Goal: Transaction & Acquisition: Purchase product/service

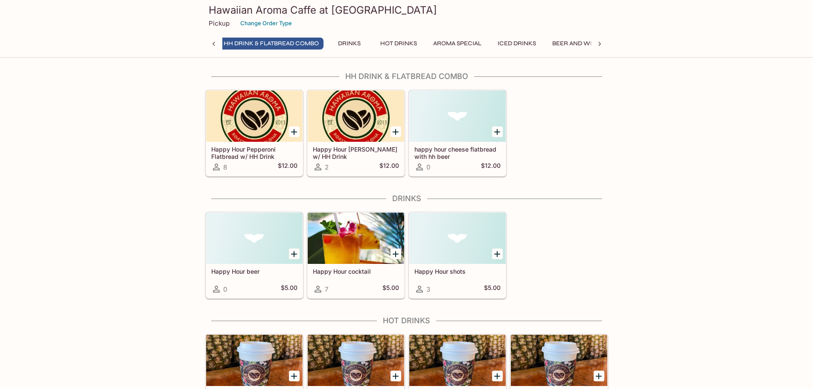
scroll to position [0, 3]
click at [607, 43] on div at bounding box center [599, 44] width 17 height 13
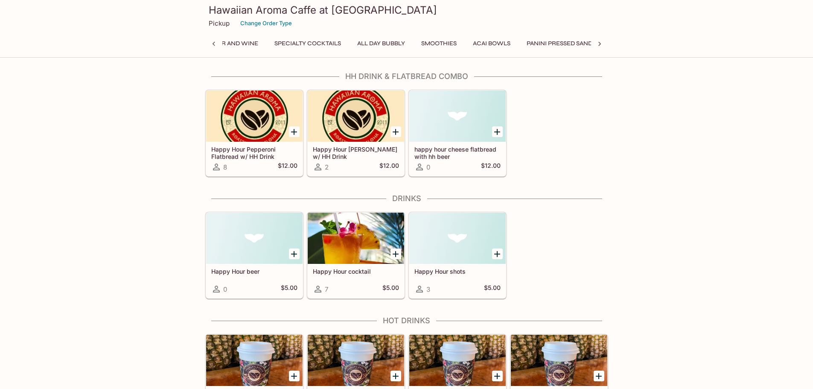
click at [515, 49] on div "HH Drink & Flatbread Combo Drinks Hot Drinks Aroma Special Iced Drinks Beer and…" at bounding box center [406, 46] width 369 height 17
click at [509, 42] on button "Acai Bowls" at bounding box center [491, 44] width 47 height 12
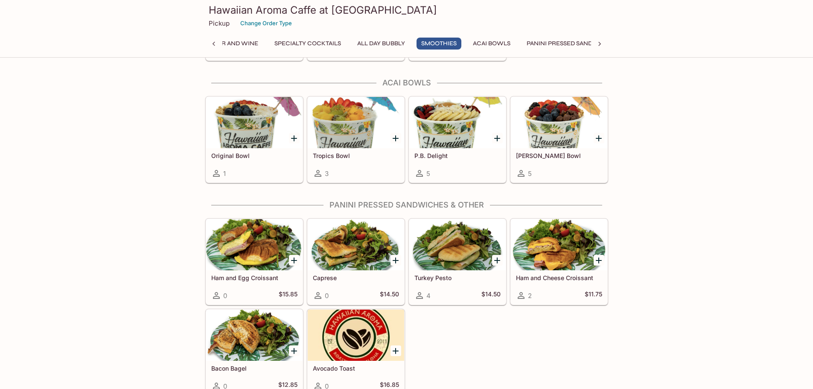
scroll to position [2183, 0]
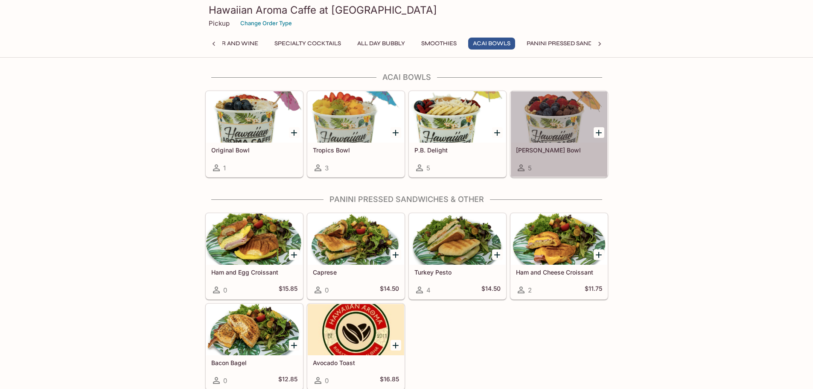
click at [545, 128] on div at bounding box center [559, 116] width 96 height 51
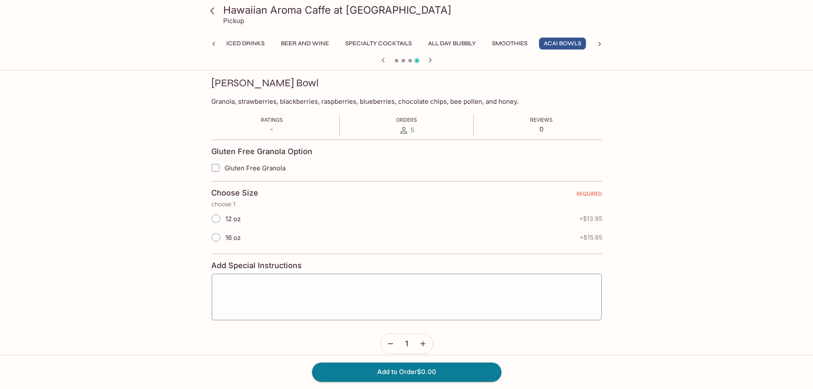
scroll to position [128, 0]
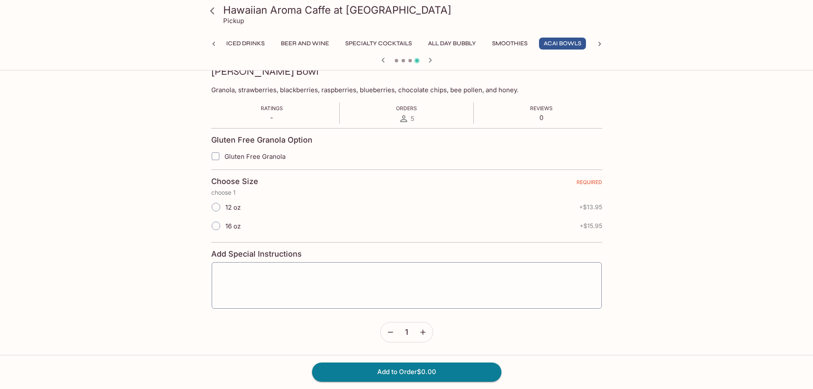
click at [222, 206] on input "12 oz" at bounding box center [216, 207] width 18 height 18
radio input "true"
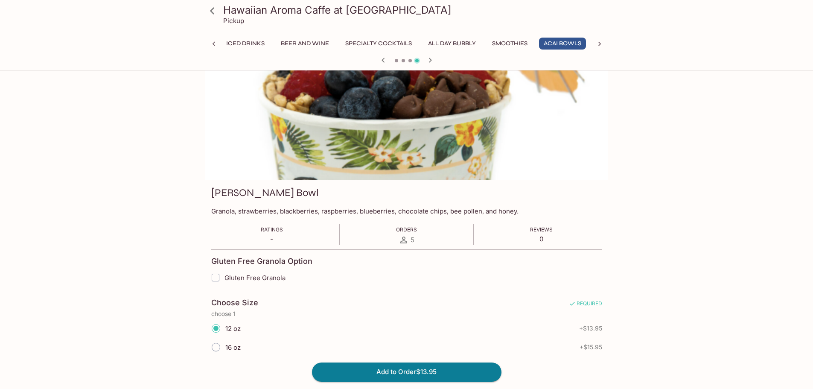
scroll to position [0, 0]
